Goal: Information Seeking & Learning: Learn about a topic

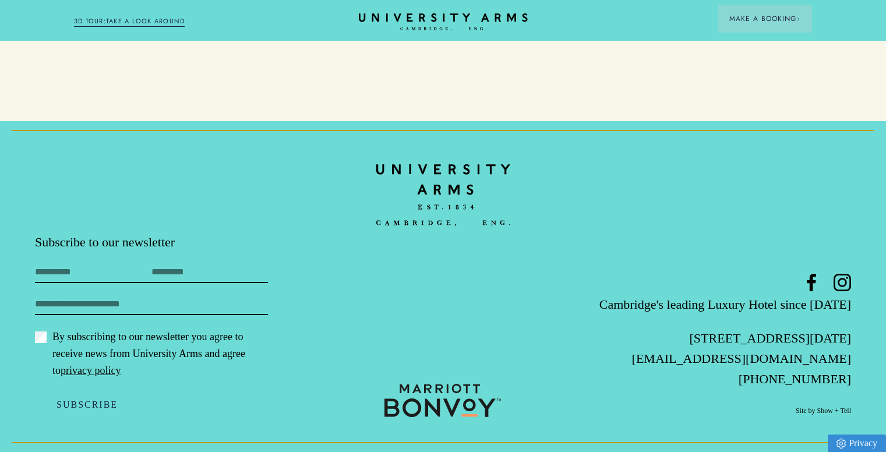
scroll to position [4345, 0]
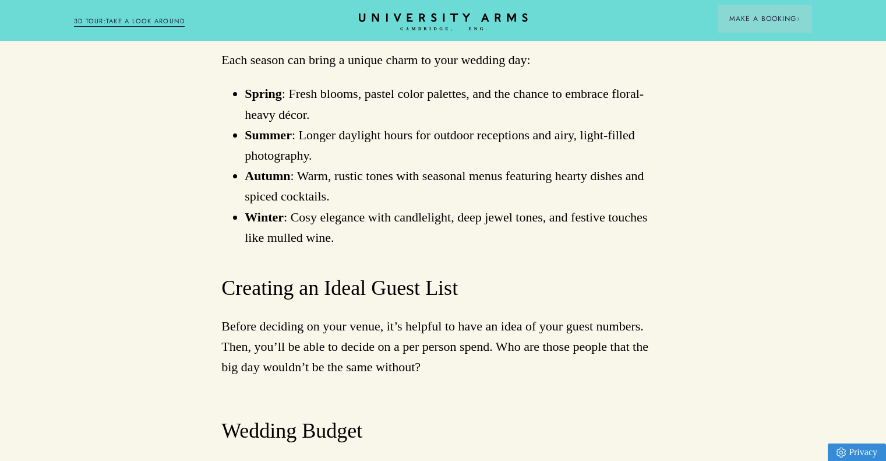
scroll to position [1282, 0]
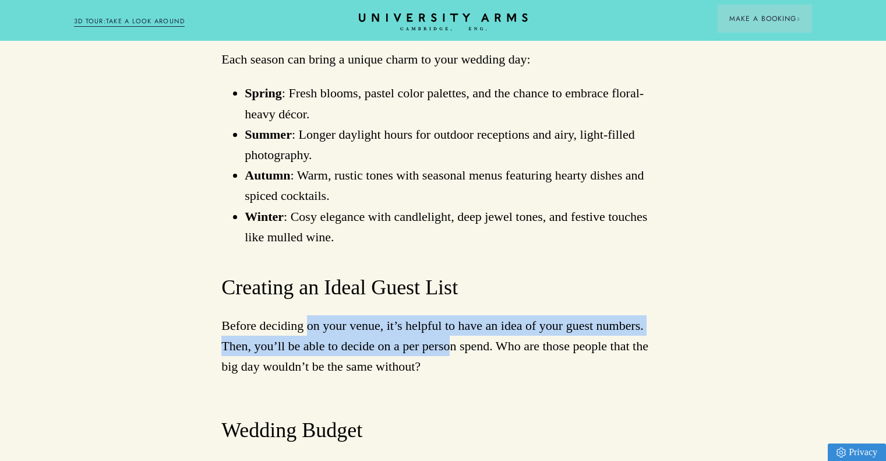
drag, startPoint x: 311, startPoint y: 326, endPoint x: 455, endPoint y: 352, distance: 146.3
click at [455, 352] on p "Before deciding on your venue, it’s helpful to have an idea of your guest numbe…" at bounding box center [442, 346] width 443 height 62
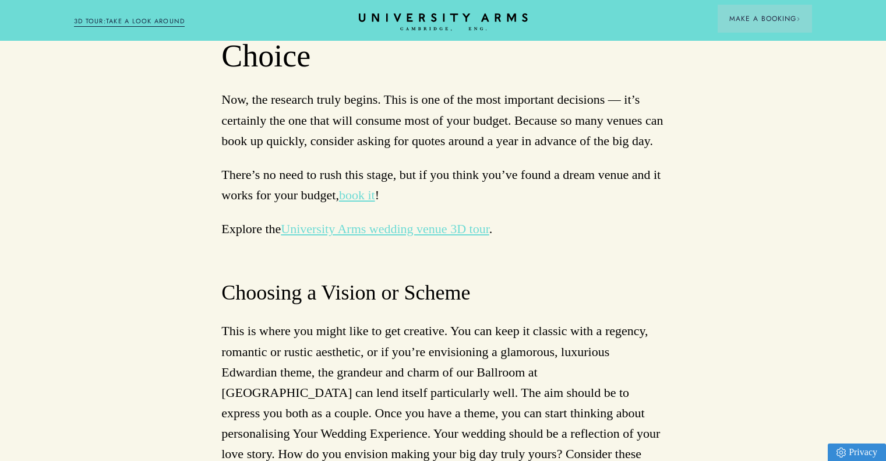
scroll to position [2331, 0]
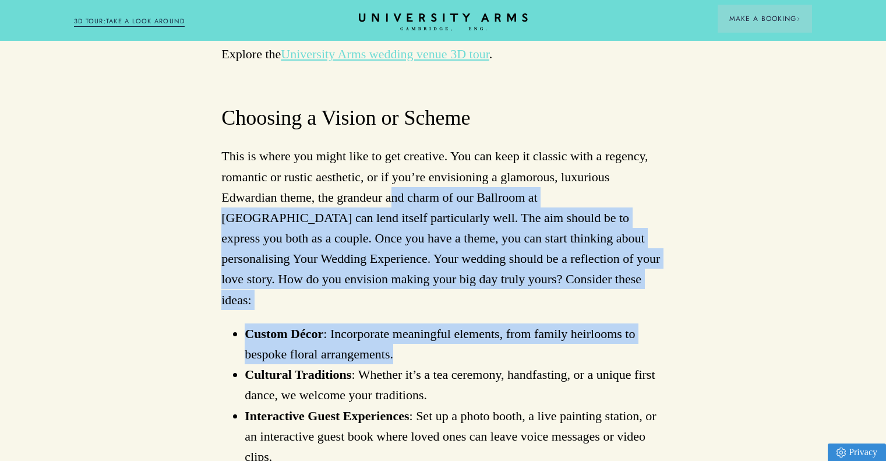
drag, startPoint x: 380, startPoint y: 212, endPoint x: 488, endPoint y: 330, distance: 160.0
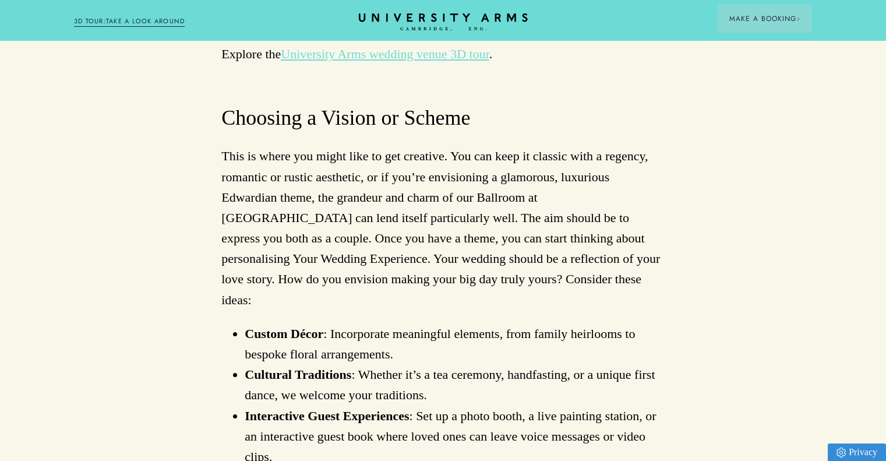
click at [476, 364] on li "Cultural Traditions : Whether it’s a tea ceremony, handfasting, or a unique fir…" at bounding box center [455, 384] width 420 height 41
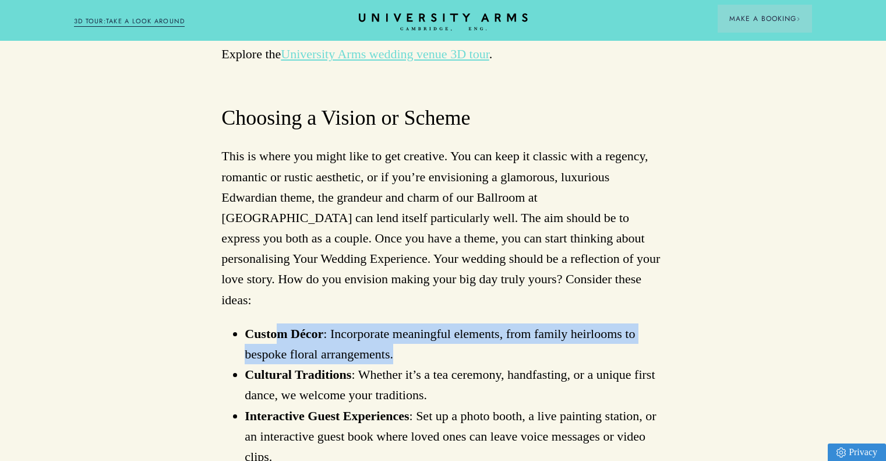
drag, startPoint x: 339, startPoint y: 319, endPoint x: 422, endPoint y: 337, distance: 85.8
click at [422, 337] on li "Custom Décor : Incorporate meaningful elements, from family heirlooms to bespok…" at bounding box center [455, 343] width 420 height 41
drag, startPoint x: 308, startPoint y: 314, endPoint x: 414, endPoint y: 329, distance: 107.7
click at [414, 329] on li "Custom Décor : Incorporate meaningful elements, from family heirlooms to bespok…" at bounding box center [455, 343] width 420 height 41
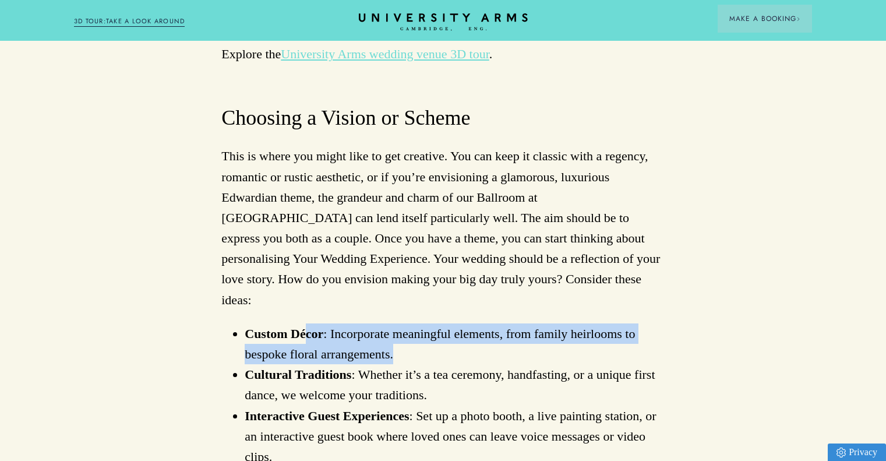
click at [414, 329] on li "Custom Décor : Incorporate meaningful elements, from family heirlooms to bespok…" at bounding box center [455, 343] width 420 height 41
drag, startPoint x: 419, startPoint y: 338, endPoint x: 327, endPoint y: 315, distance: 94.8
click at [327, 323] on li "Custom Décor : Incorporate meaningful elements, from family heirlooms to bespok…" at bounding box center [455, 343] width 420 height 41
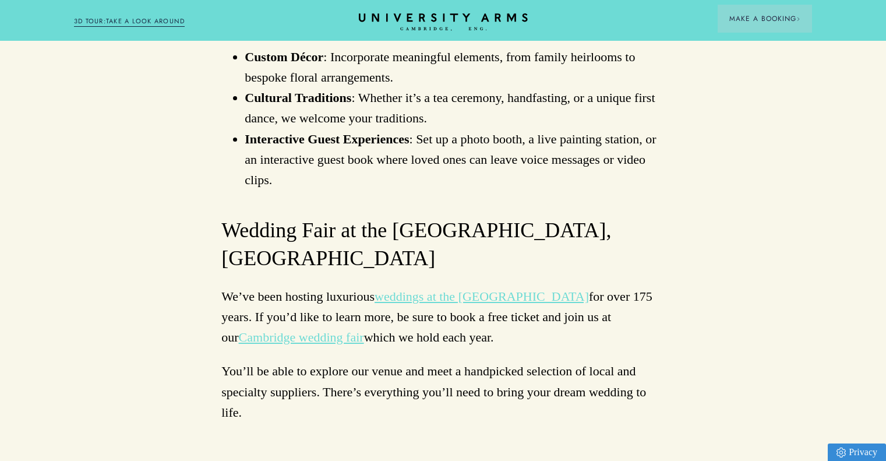
scroll to position [2622, 0]
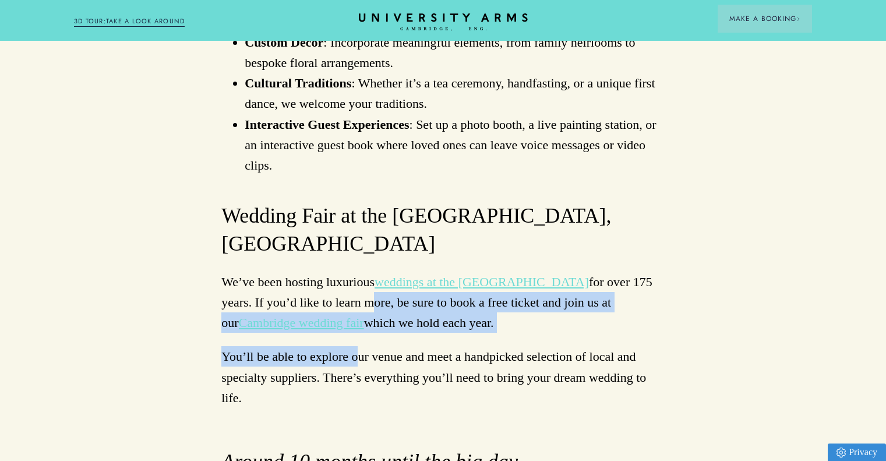
drag, startPoint x: 323, startPoint y: 251, endPoint x: 359, endPoint y: 318, distance: 76.6
click at [359, 346] on p "You’ll be able to explore our venue and meet a handpicked selection of local an…" at bounding box center [442, 377] width 443 height 62
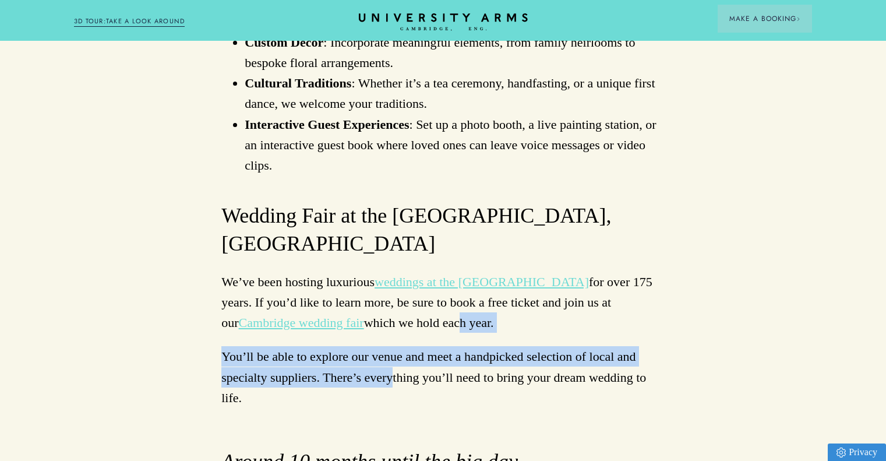
drag, startPoint x: 393, startPoint y: 331, endPoint x: 383, endPoint y: 286, distance: 46.0
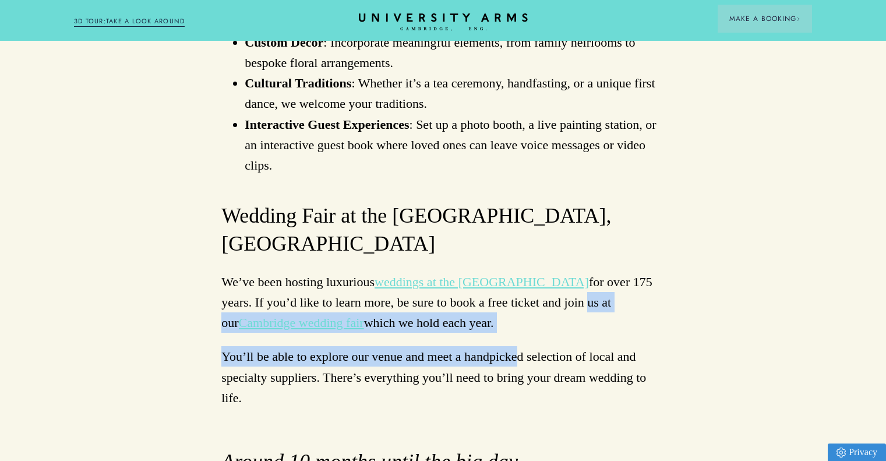
drag, startPoint x: 539, startPoint y: 261, endPoint x: 519, endPoint y: 315, distance: 57.4
click at [519, 346] on p "You’ll be able to explore our venue and meet a handpicked selection of local an…" at bounding box center [442, 377] width 443 height 62
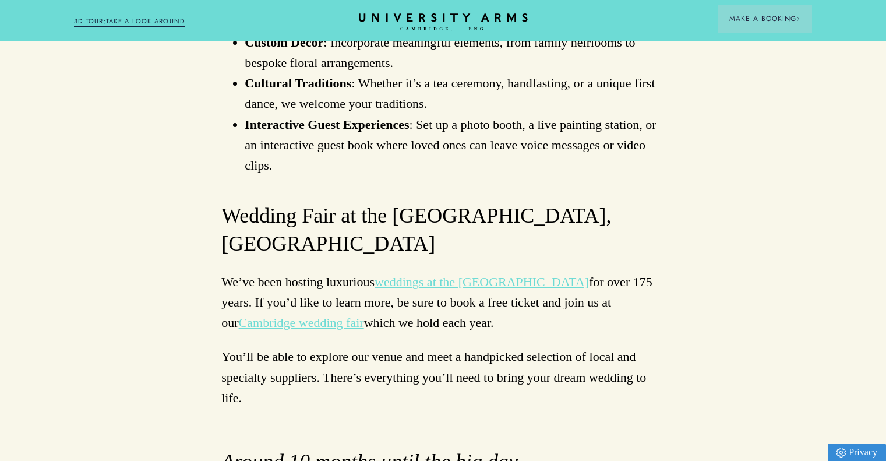
scroll to position [2681, 0]
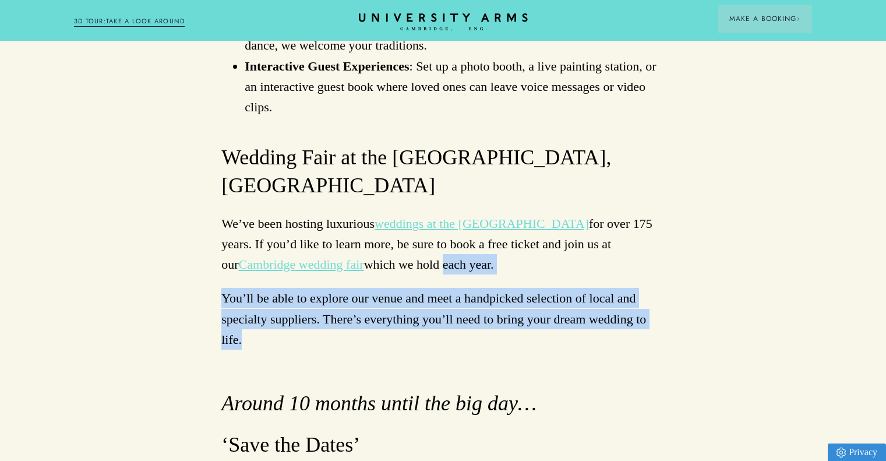
drag, startPoint x: 375, startPoint y: 228, endPoint x: 428, endPoint y: 293, distance: 83.6
click at [428, 293] on p "You’ll be able to explore our venue and meet a handpicked selection of local an…" at bounding box center [442, 319] width 443 height 62
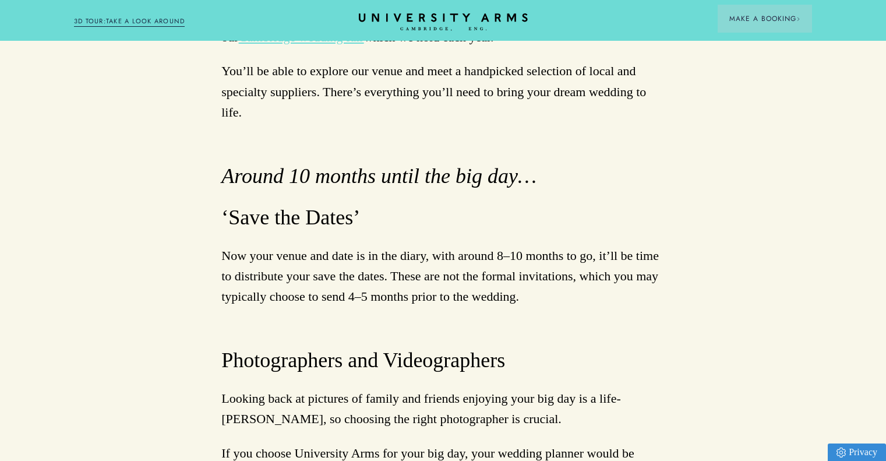
scroll to position [2914, 0]
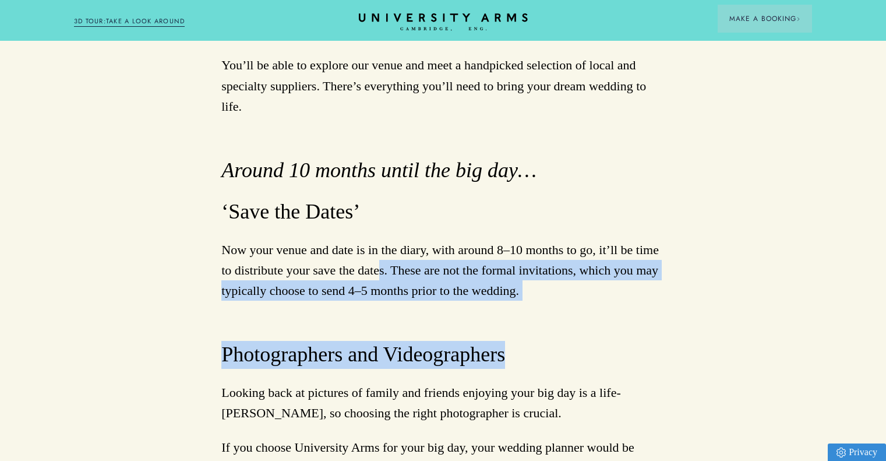
drag, startPoint x: 417, startPoint y: 228, endPoint x: 523, endPoint y: 276, distance: 116.1
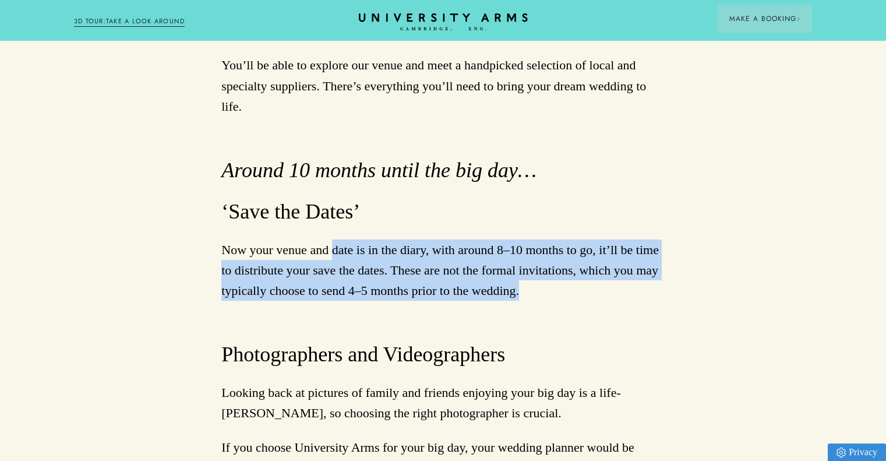
drag, startPoint x: 513, startPoint y: 235, endPoint x: 332, endPoint y: 205, distance: 183.7
click at [332, 240] on p "Now your venue and date is in the diary, with around 8–10 months to go, it’ll b…" at bounding box center [442, 271] width 443 height 62
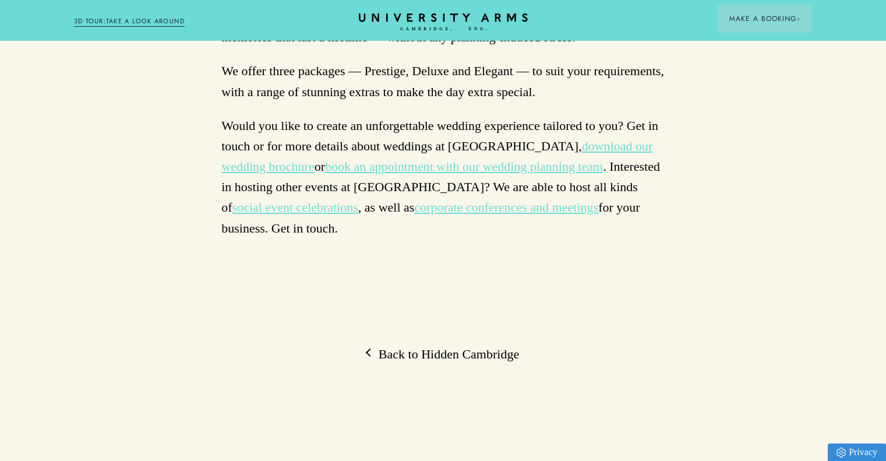
scroll to position [6760, 0]
